Goal: Communication & Community: Connect with others

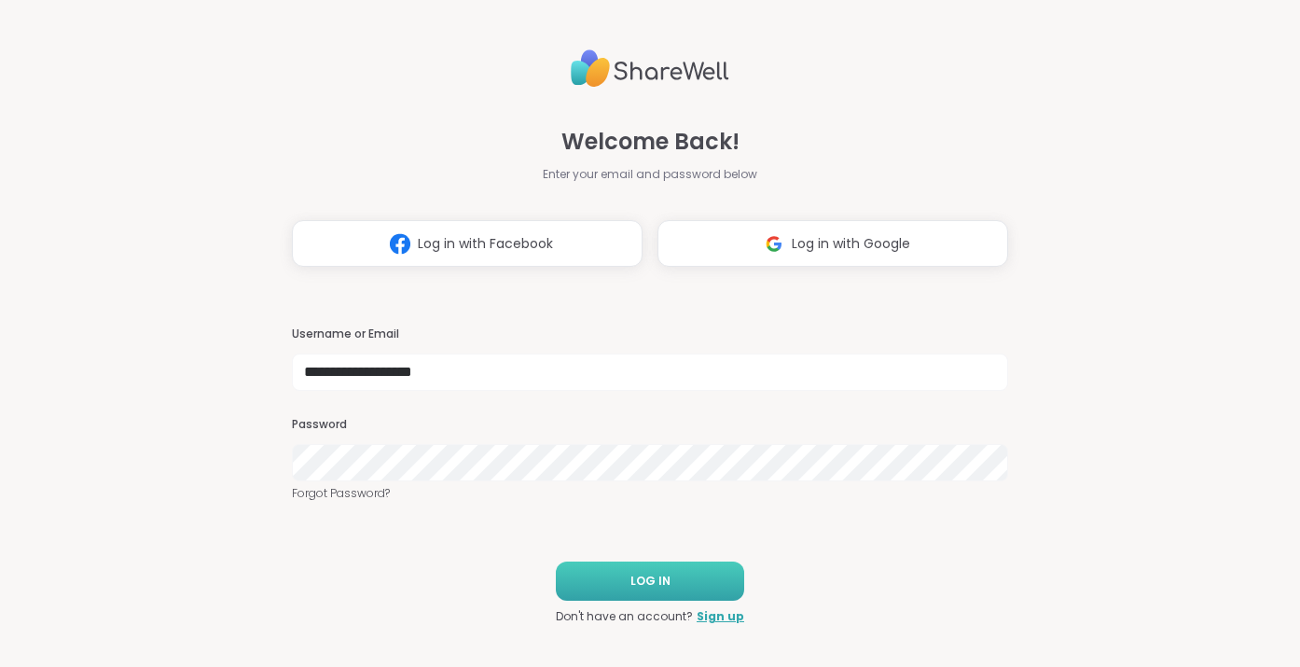
click at [640, 581] on span "LOG IN" at bounding box center [650, 581] width 40 height 17
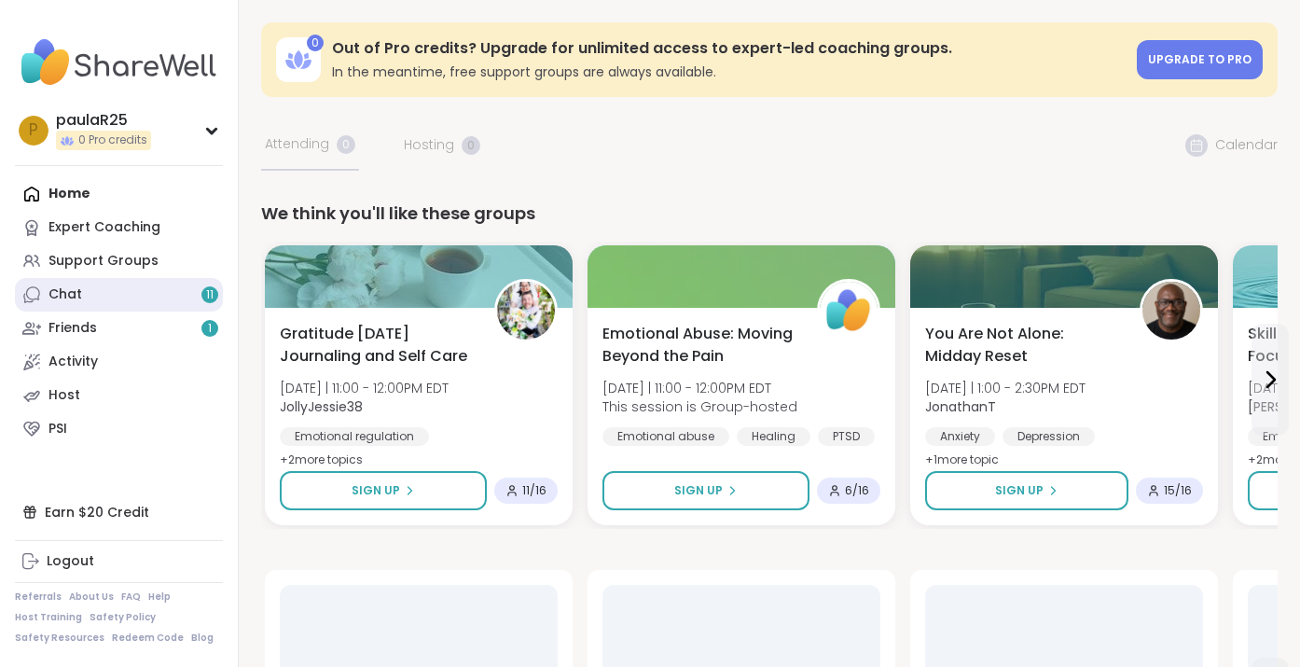
click at [126, 301] on link "Chat 11" at bounding box center [119, 295] width 208 height 34
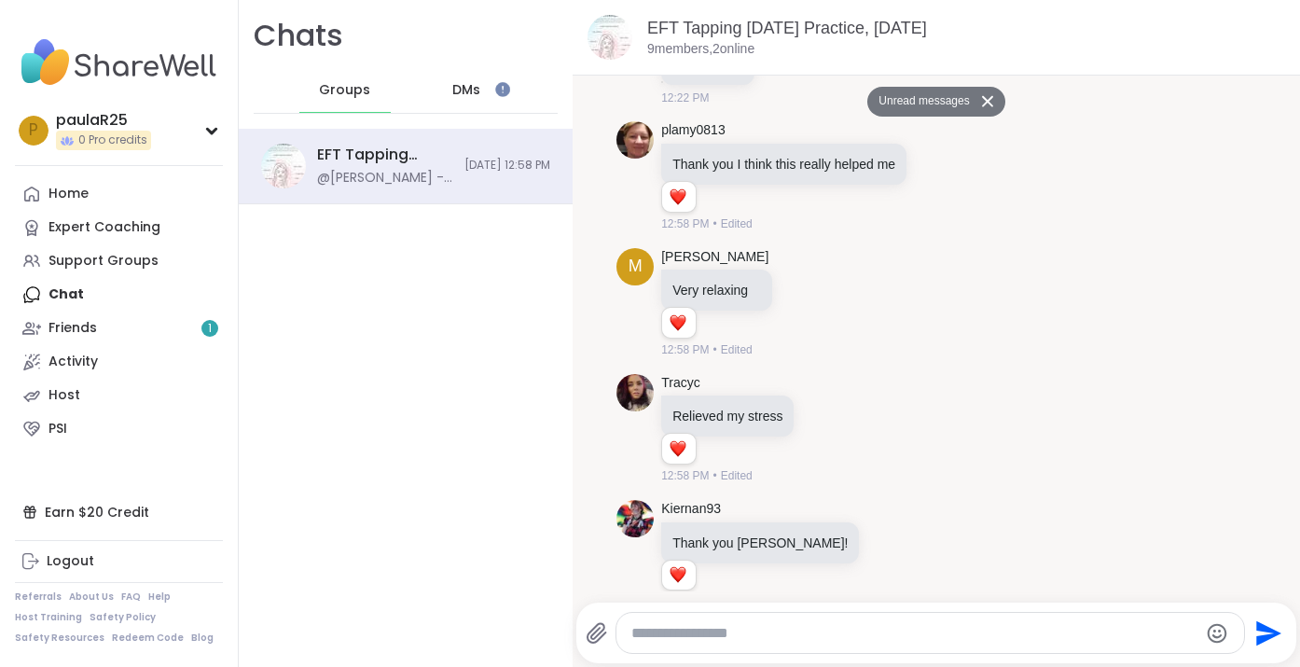
scroll to position [3386, 0]
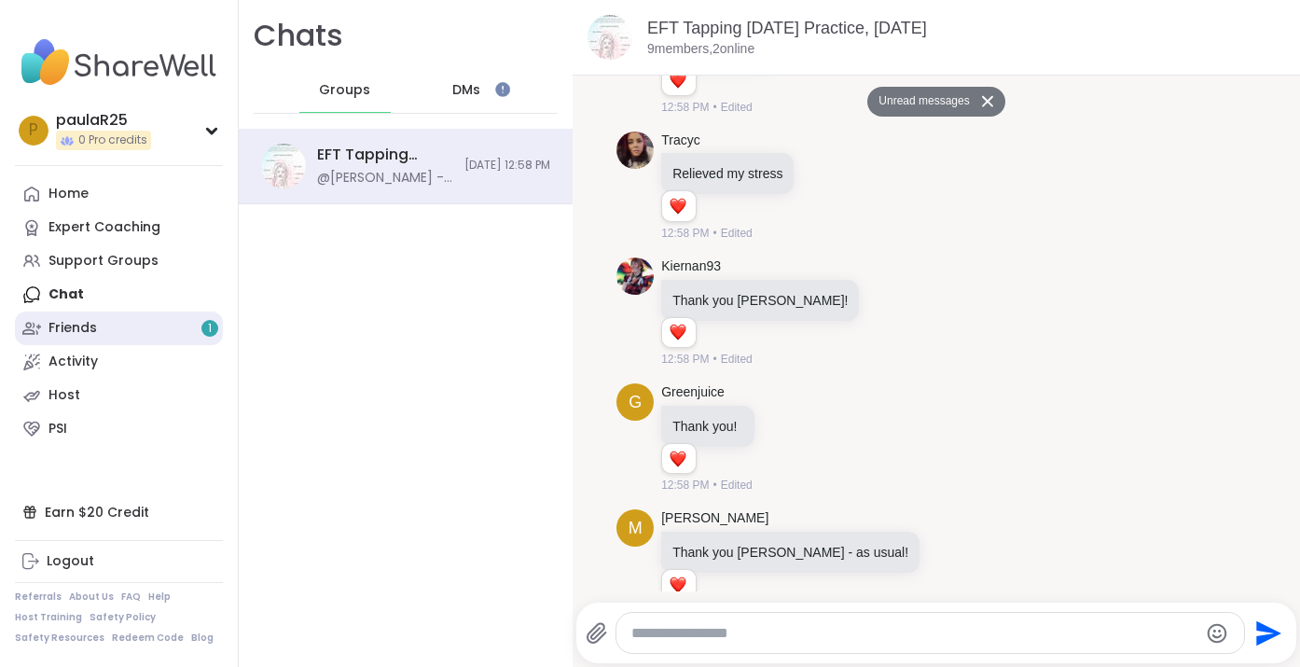
click at [142, 326] on link "Friends 1" at bounding box center [119, 329] width 208 height 34
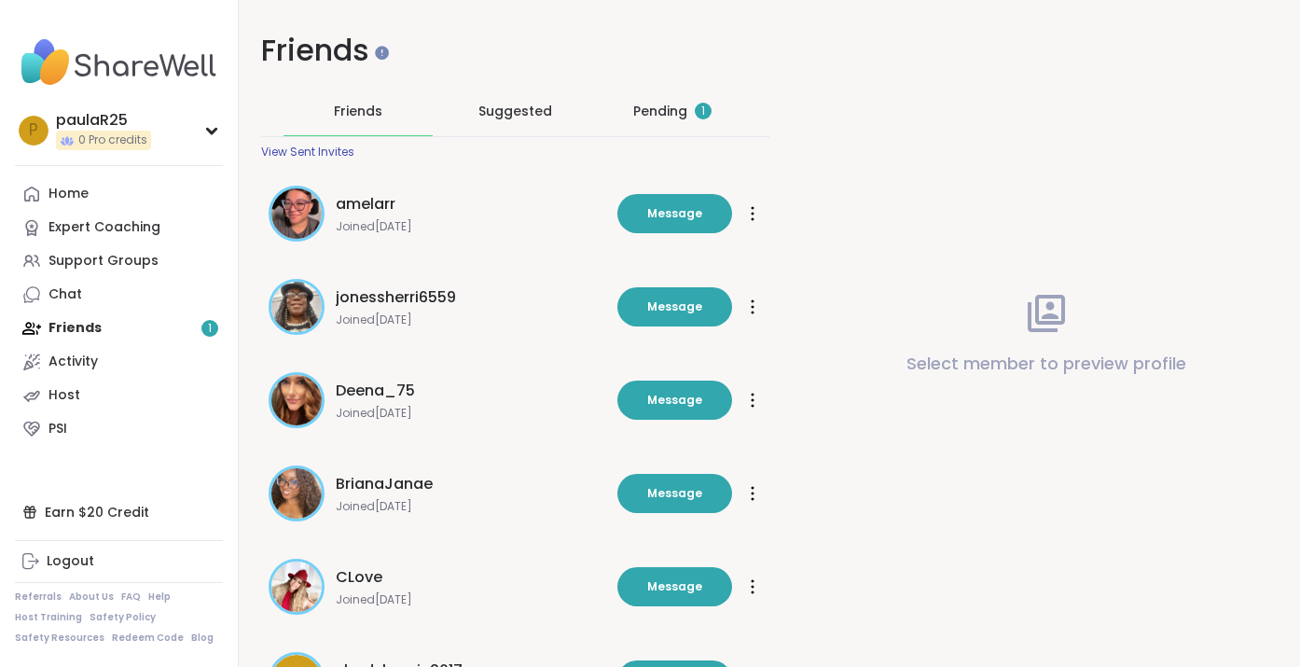
click at [330, 150] on div "View Sent Invites" at bounding box center [307, 152] width 93 height 15
click at [683, 120] on div "Pending 1" at bounding box center [672, 111] width 149 height 48
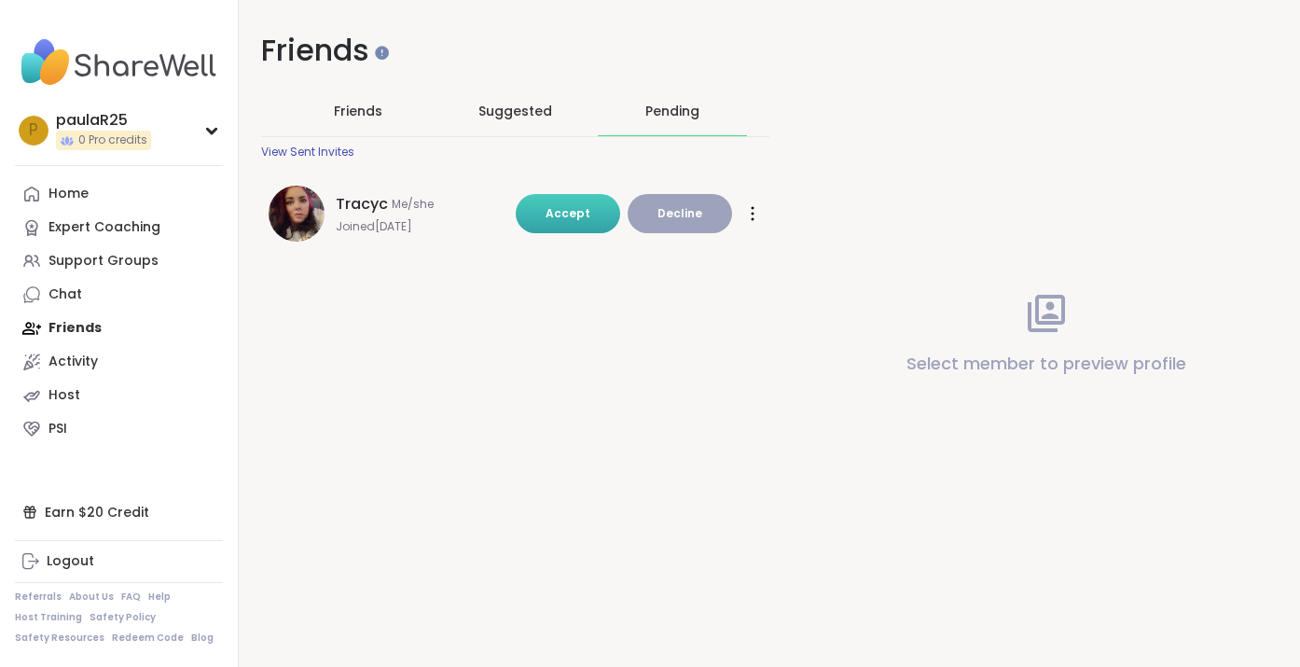
click at [560, 221] on span "Accept" at bounding box center [568, 213] width 45 height 17
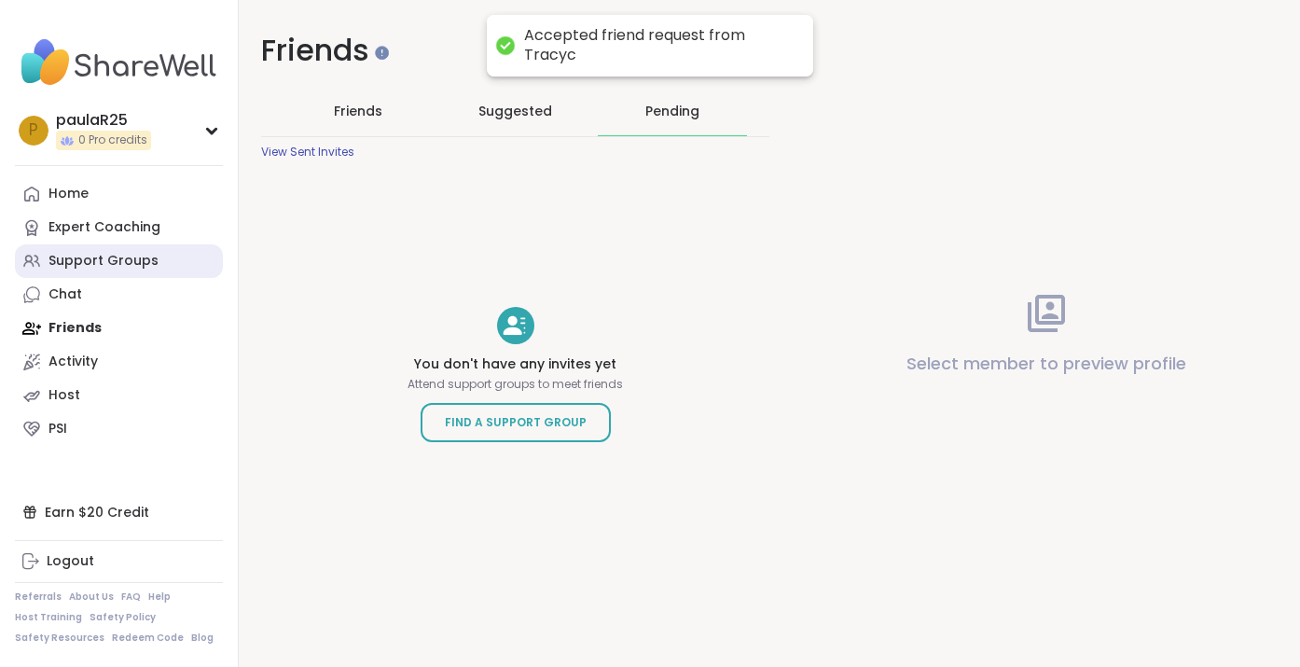
click at [115, 265] on div "Support Groups" at bounding box center [103, 261] width 110 height 19
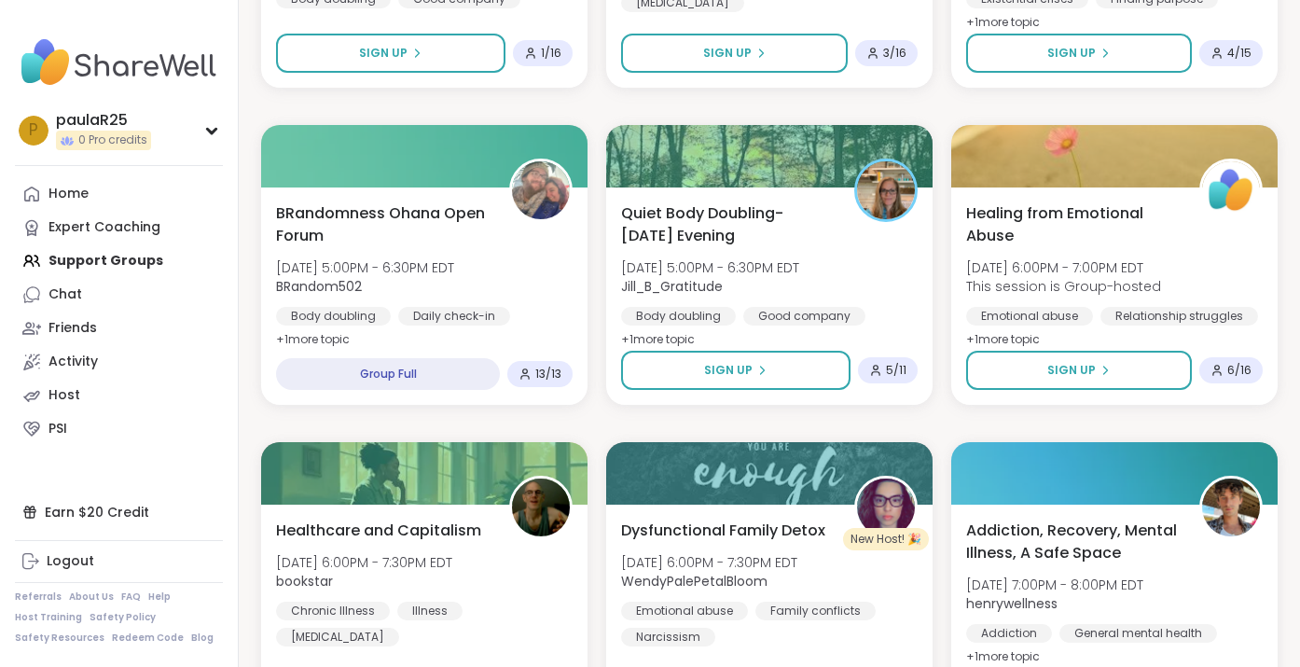
scroll to position [3417, 0]
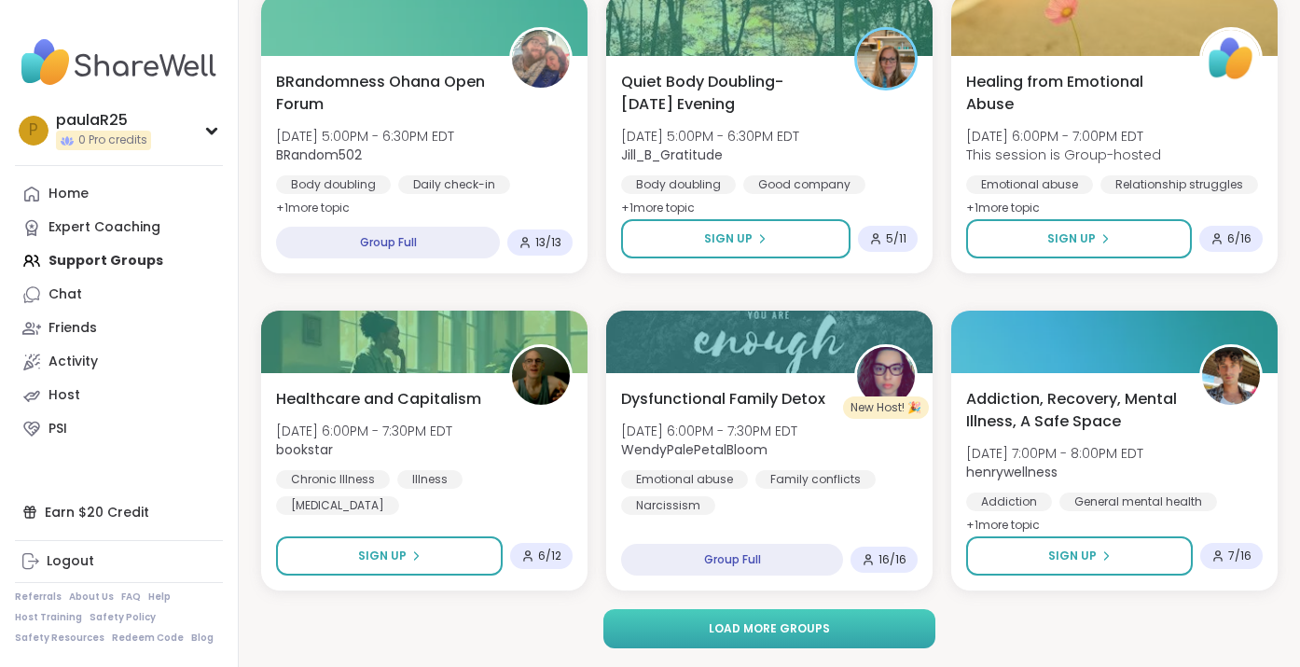
click at [724, 624] on span "Load more groups" at bounding box center [769, 628] width 121 height 17
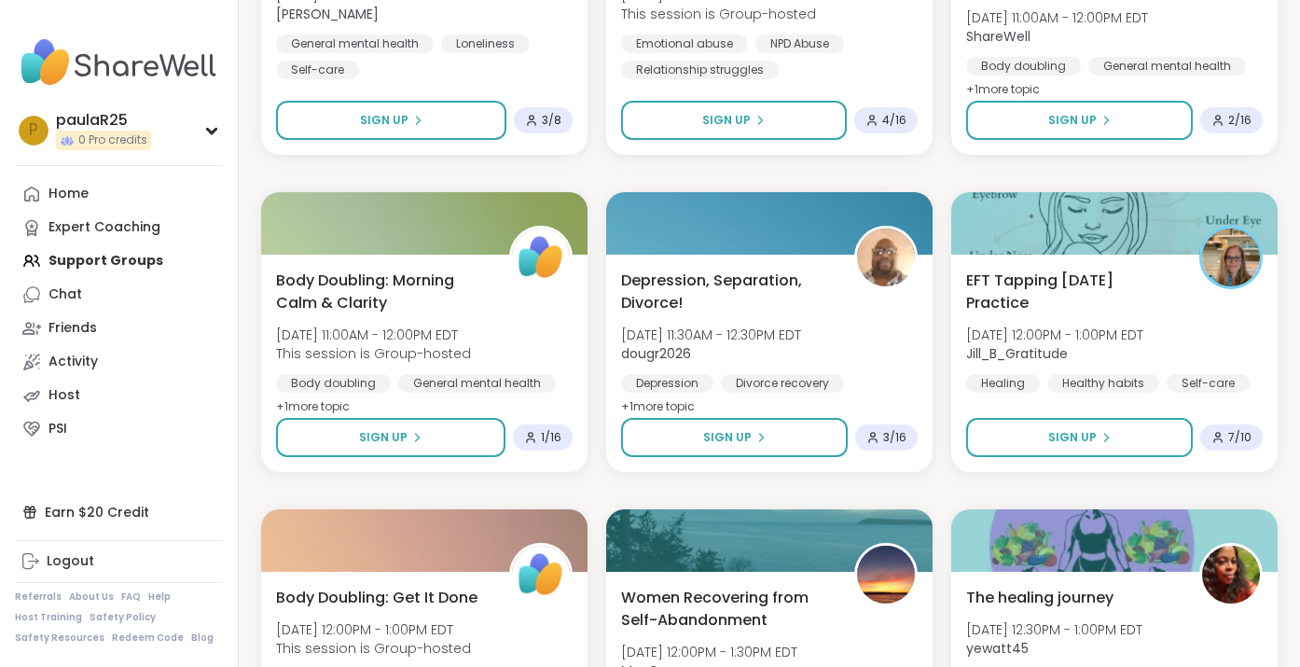
scroll to position [7223, 0]
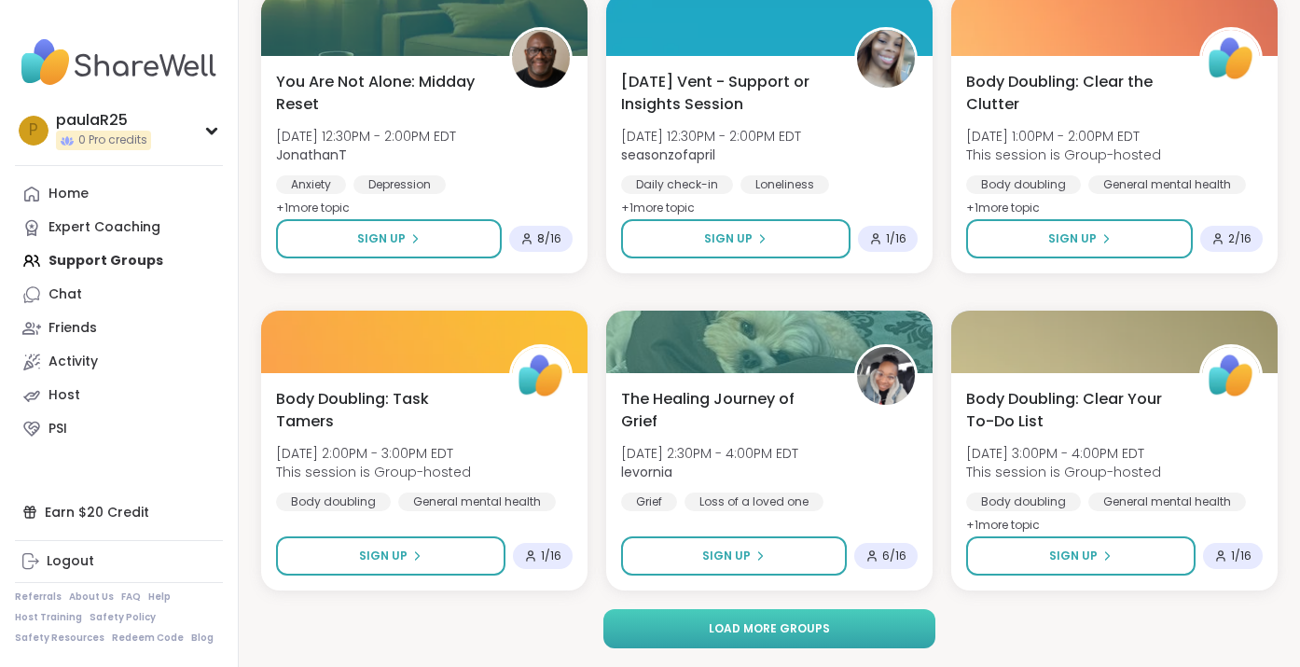
click at [765, 620] on span "Load more groups" at bounding box center [769, 628] width 121 height 17
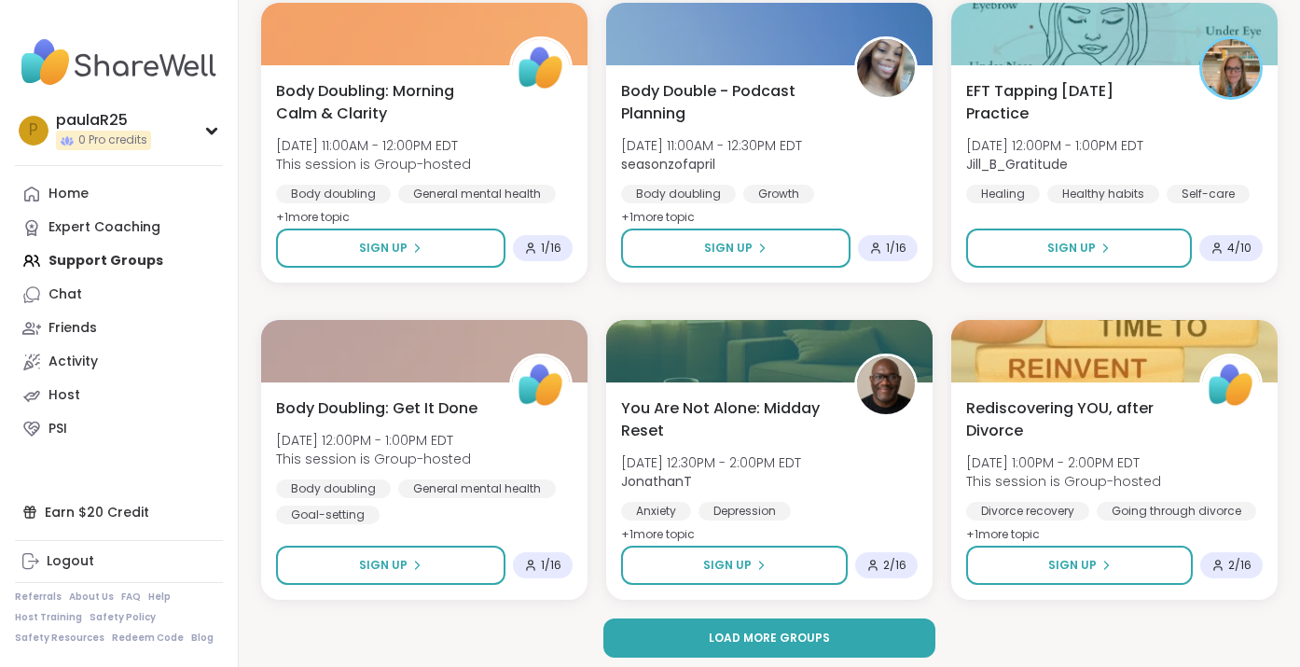
scroll to position [11028, 0]
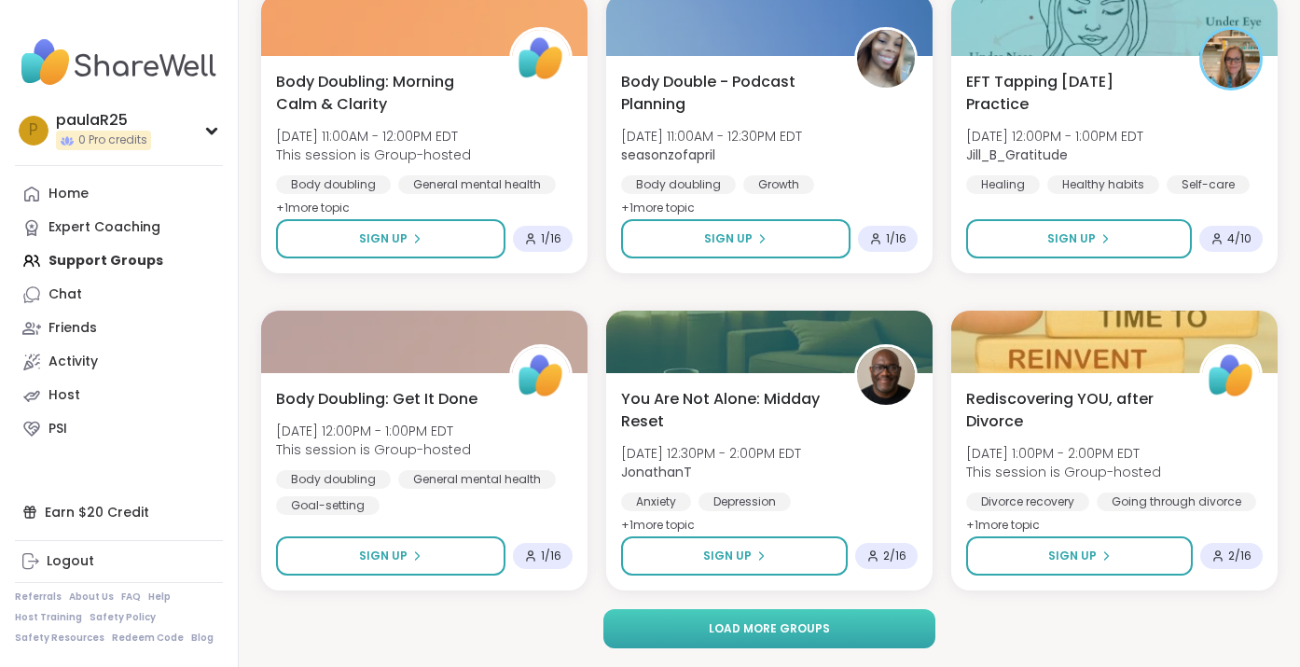
click at [762, 632] on span "Load more groups" at bounding box center [769, 628] width 121 height 17
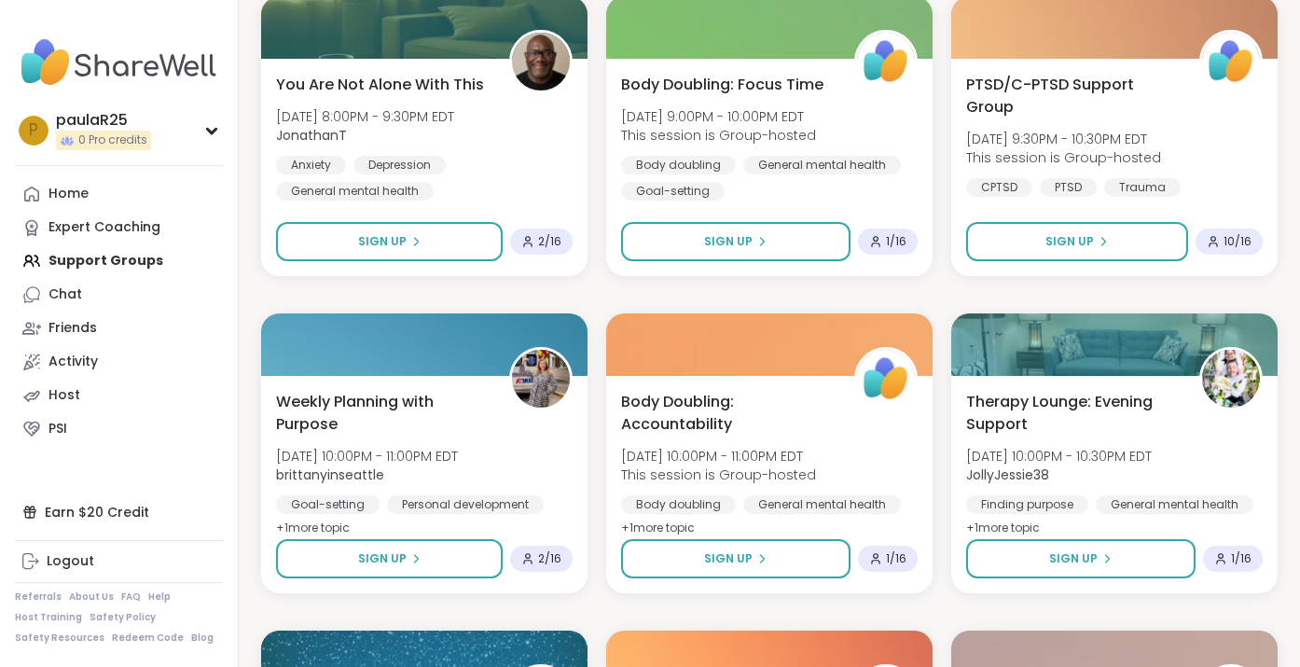
scroll to position [14833, 0]
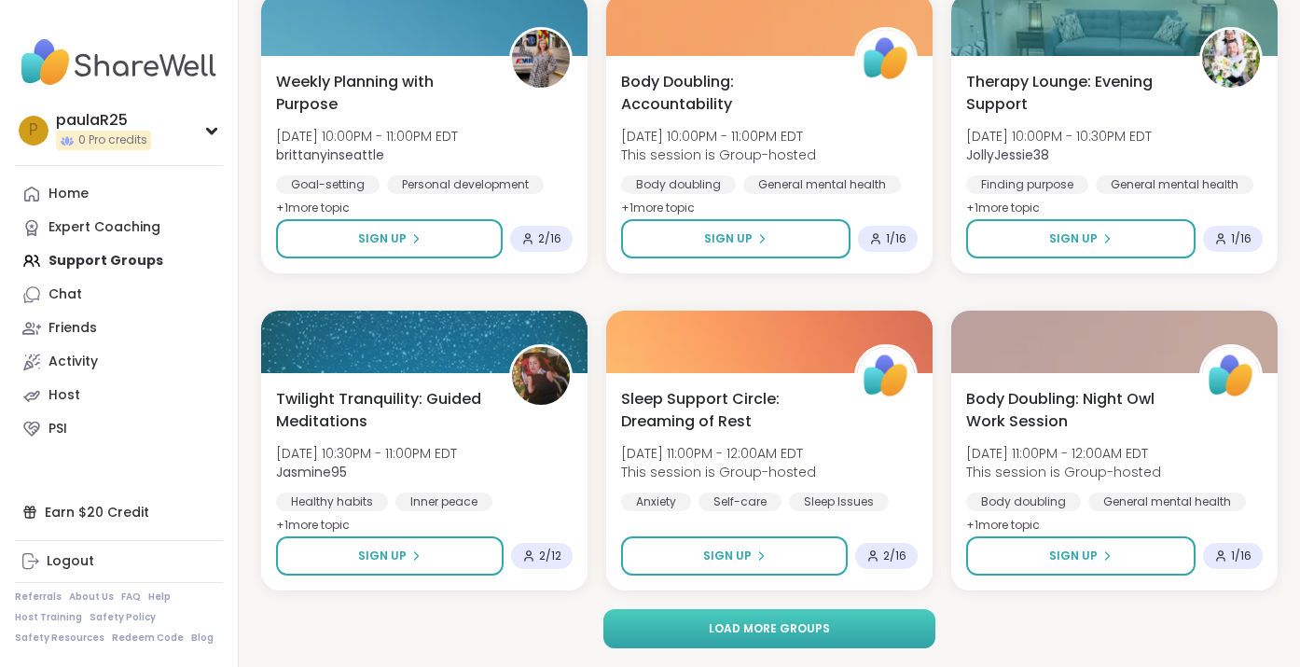
click at [749, 623] on span "Load more groups" at bounding box center [769, 628] width 121 height 17
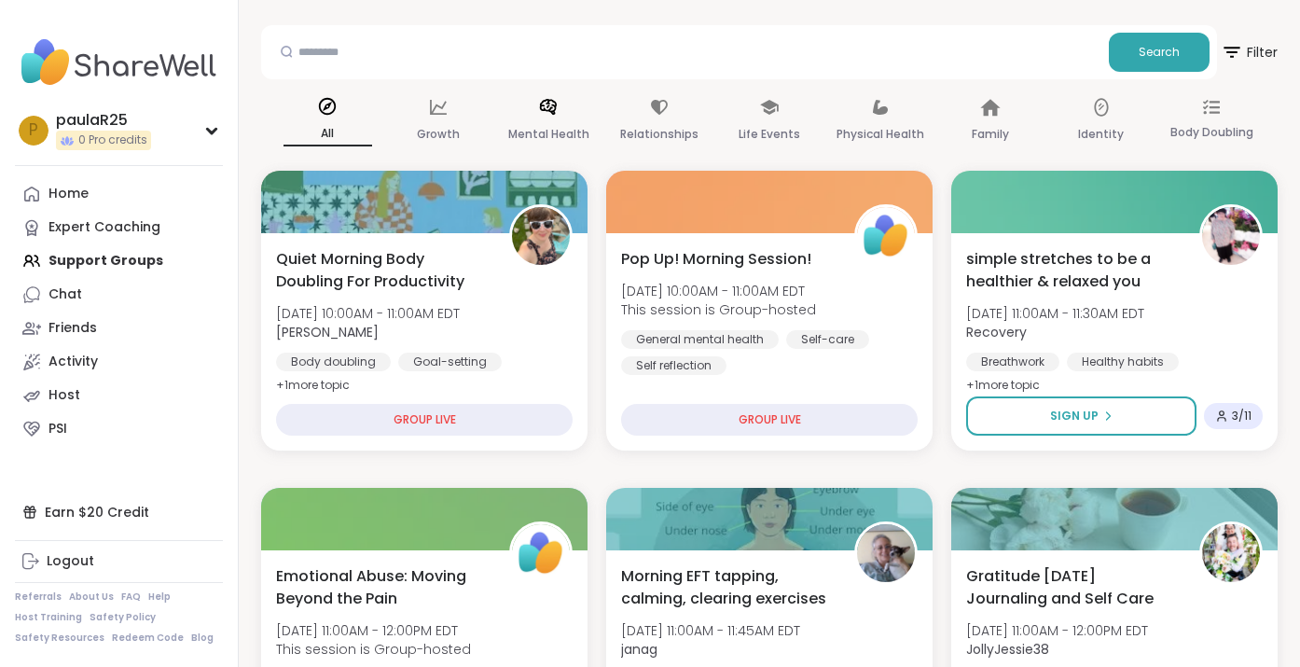
scroll to position [0, 0]
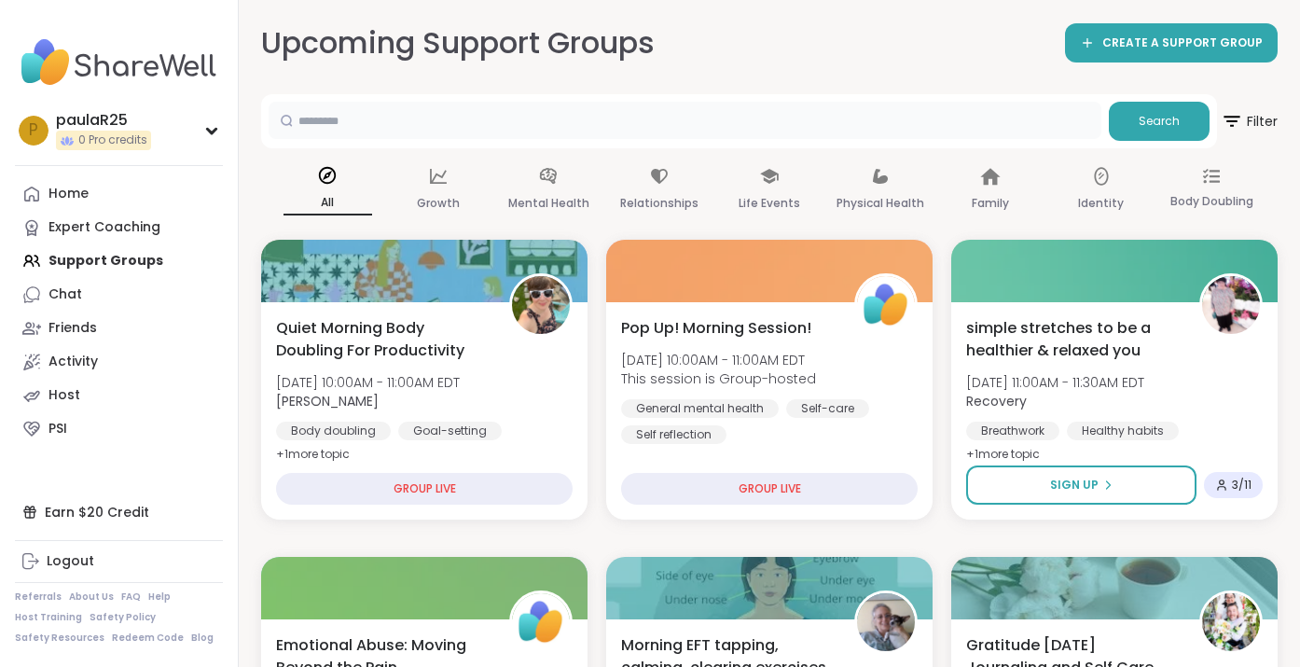
click at [536, 122] on input "text" at bounding box center [685, 120] width 833 height 37
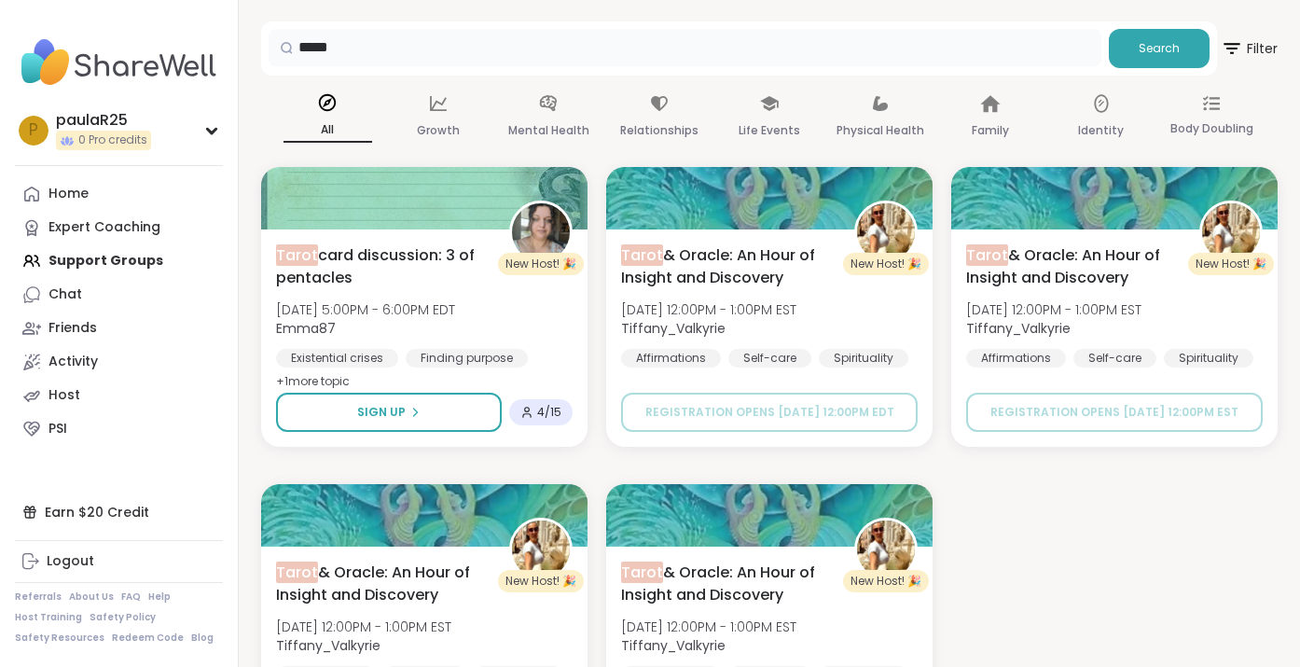
scroll to position [90, 0]
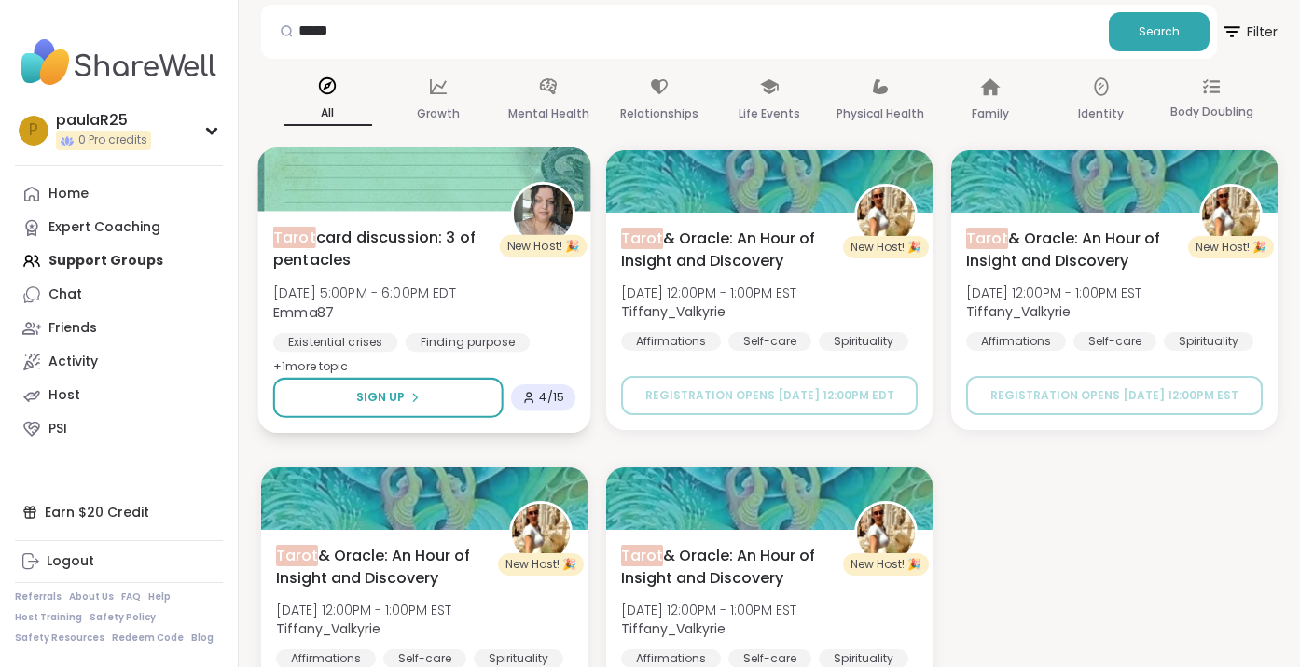
click at [328, 288] on span "Fri, Oct 10 | 5:00PM - 6:00PM EDT" at bounding box center [364, 293] width 183 height 19
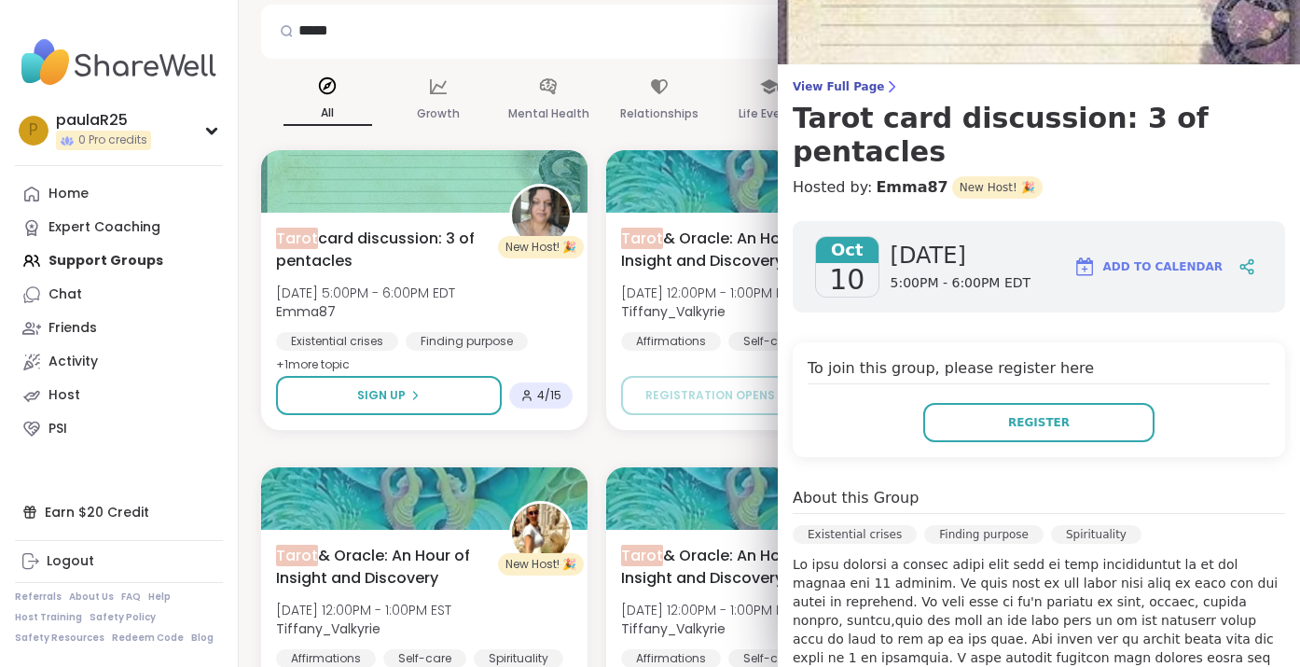
scroll to position [86, 0]
click at [604, 448] on div "New Host! 🎉 Tarot card discussion: 3 of pentacles Fri, Oct 10 | 5:00PM - 6:00PM…" at bounding box center [769, 448] width 1017 height 597
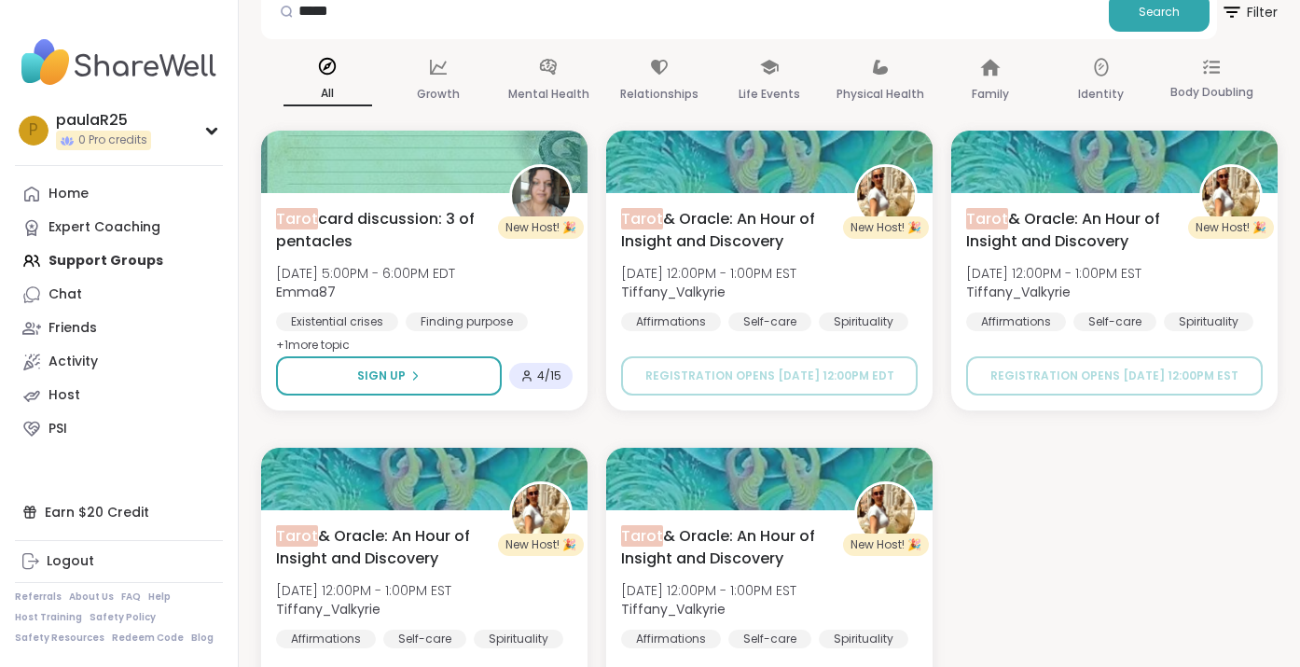
scroll to position [0, 0]
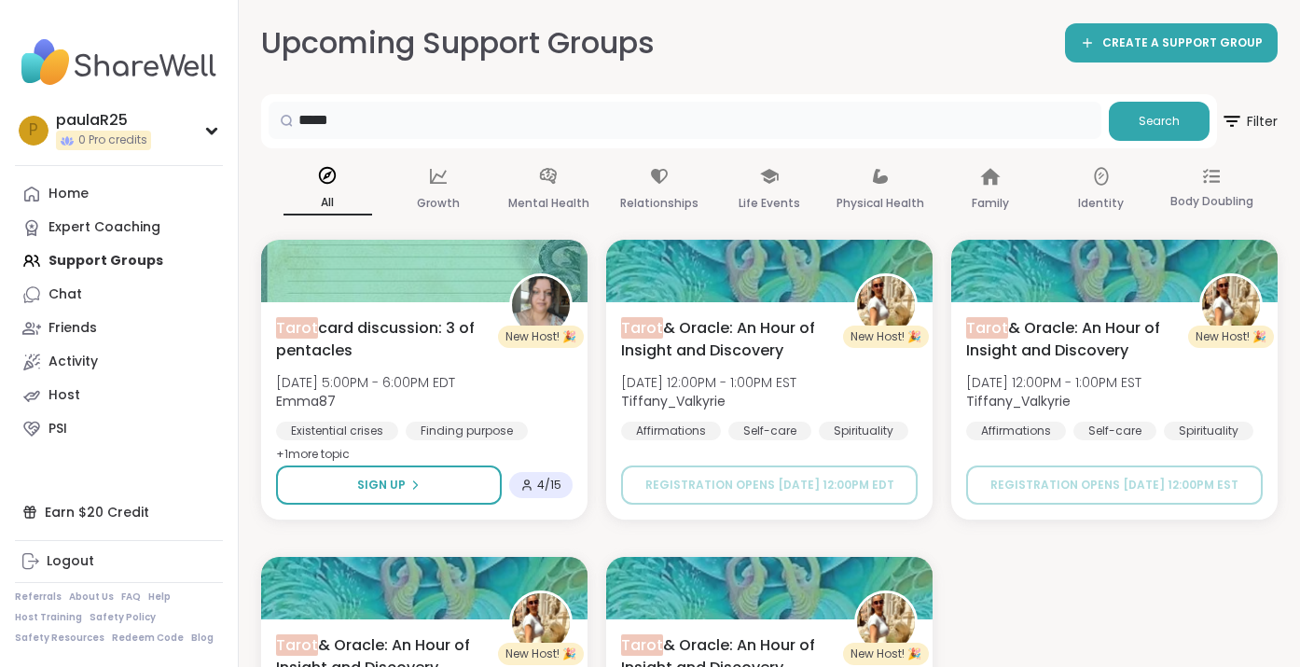
click at [445, 131] on input "*****" at bounding box center [685, 120] width 833 height 37
type input "*"
type input "*********"
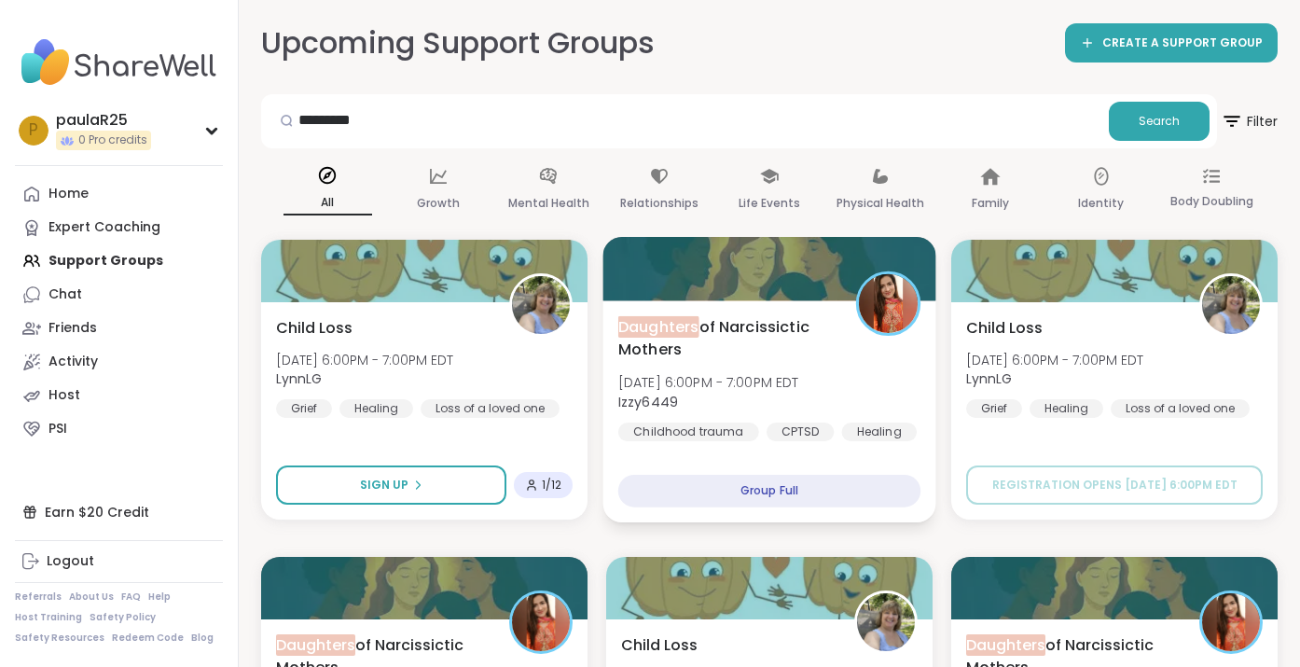
click at [741, 352] on span "Daughters of Narcissictic Mothers" at bounding box center [726, 338] width 217 height 46
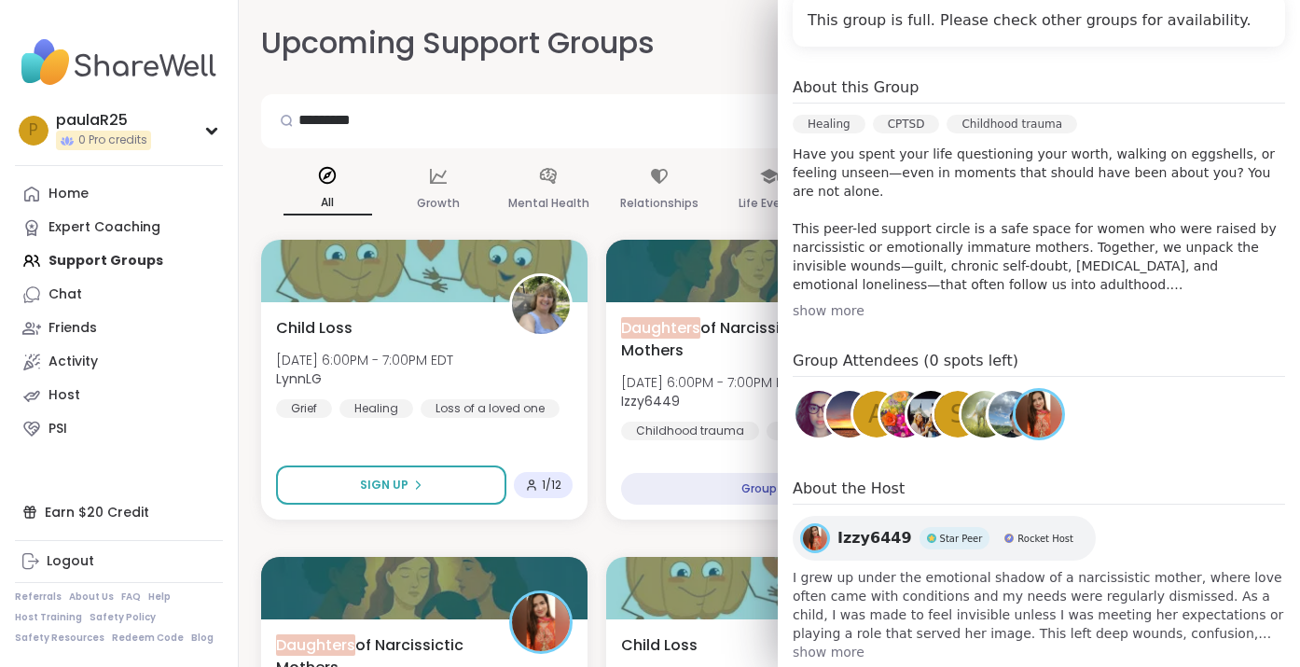
scroll to position [438, 0]
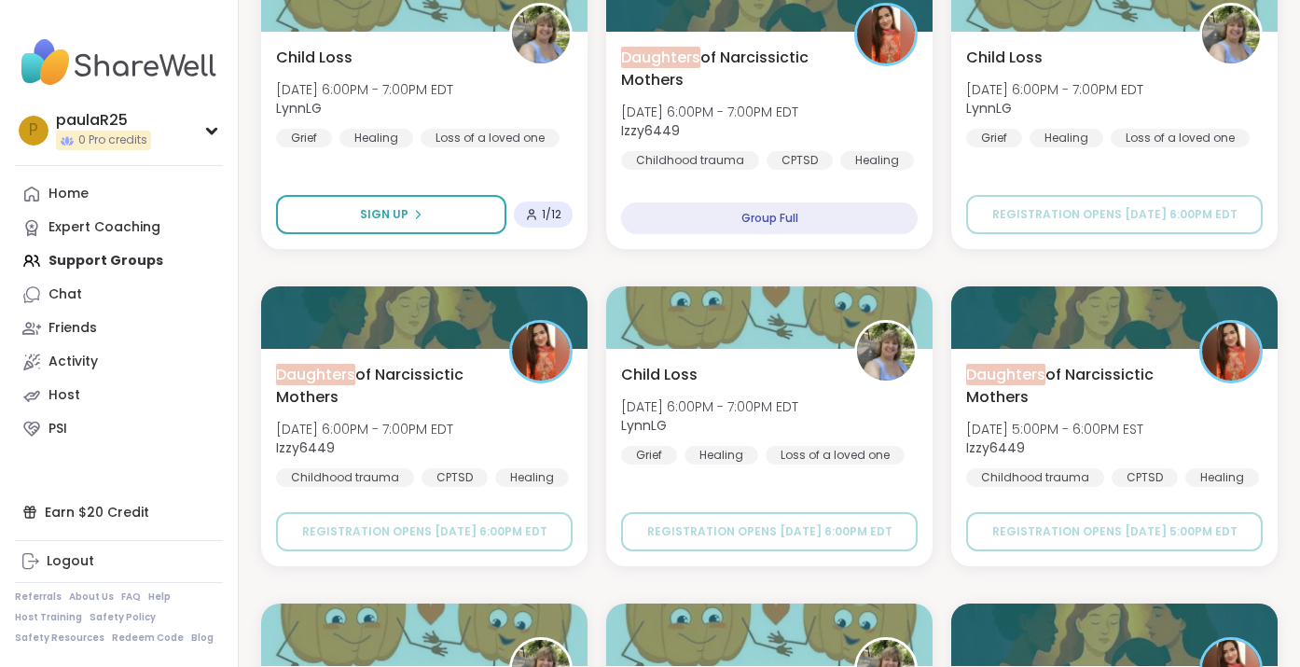
scroll to position [274, 0]
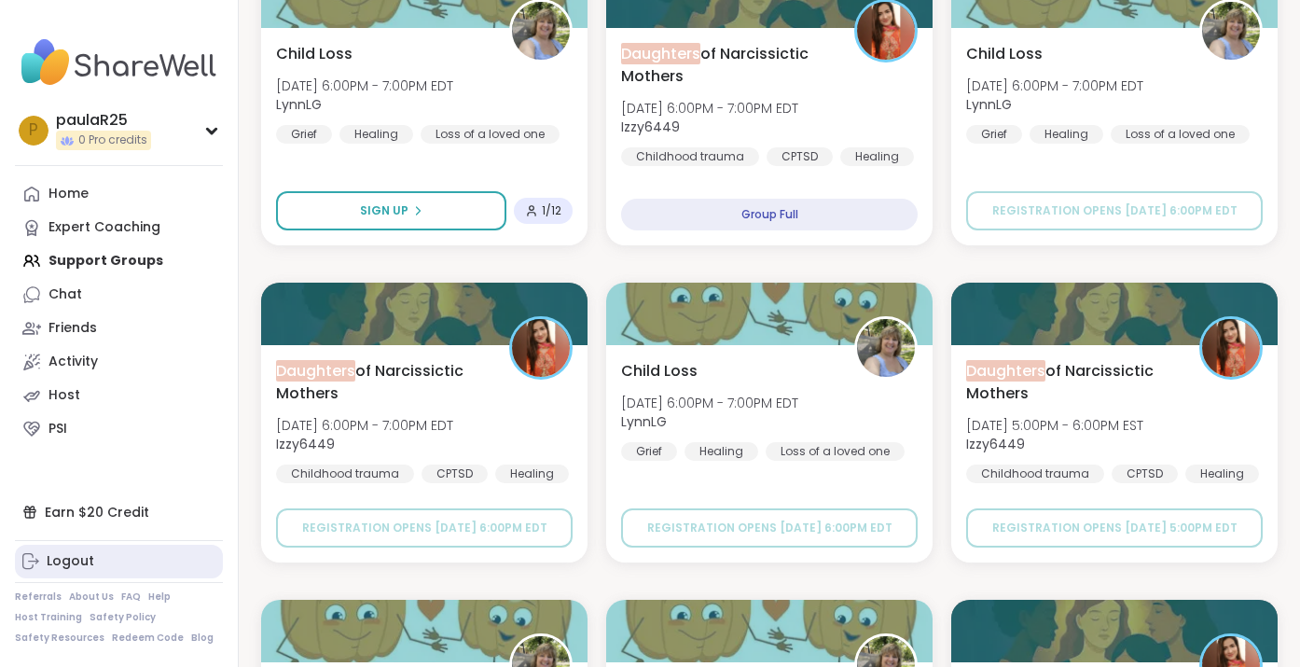
click at [98, 563] on link "Logout" at bounding box center [119, 562] width 208 height 34
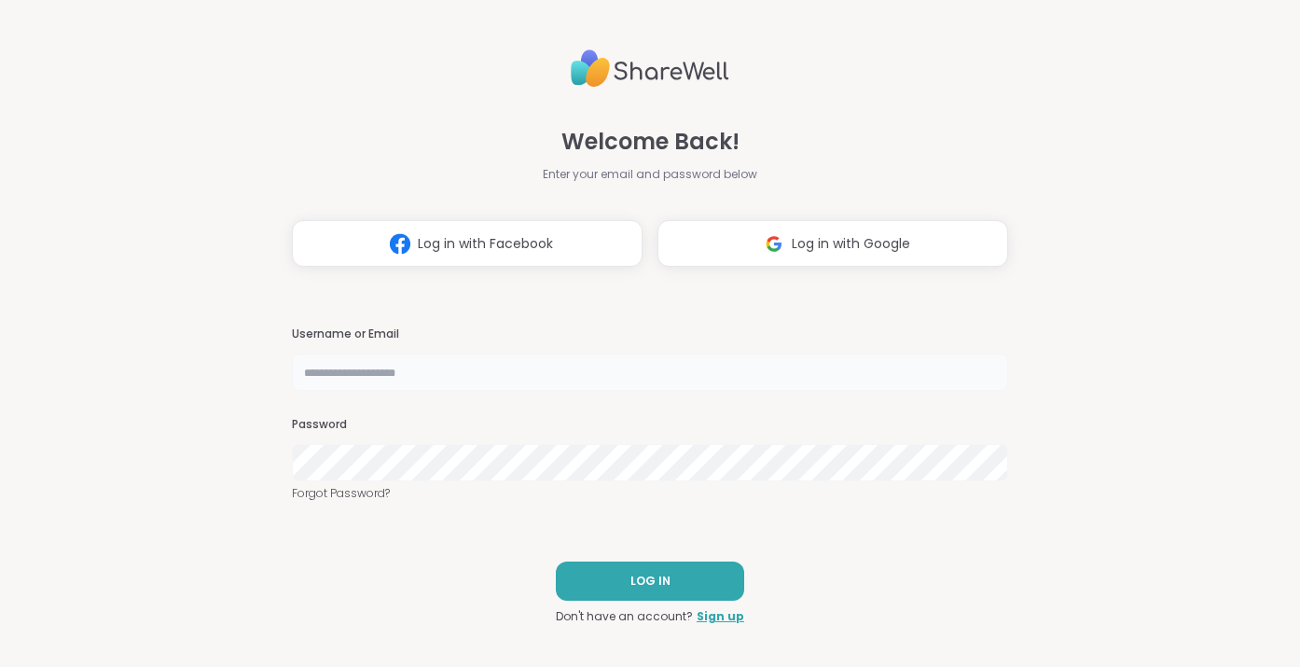
type input "**********"
